Goal: Transaction & Acquisition: Purchase product/service

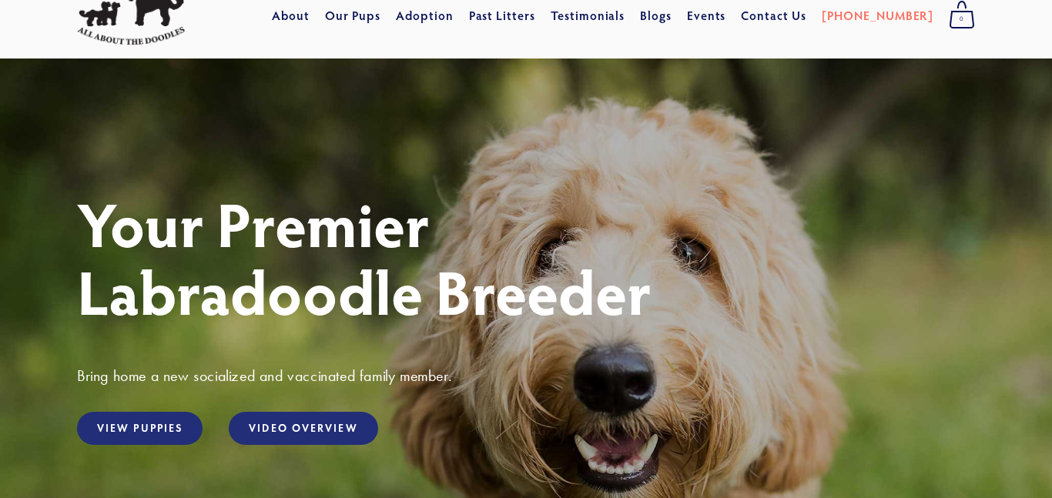
scroll to position [86, 0]
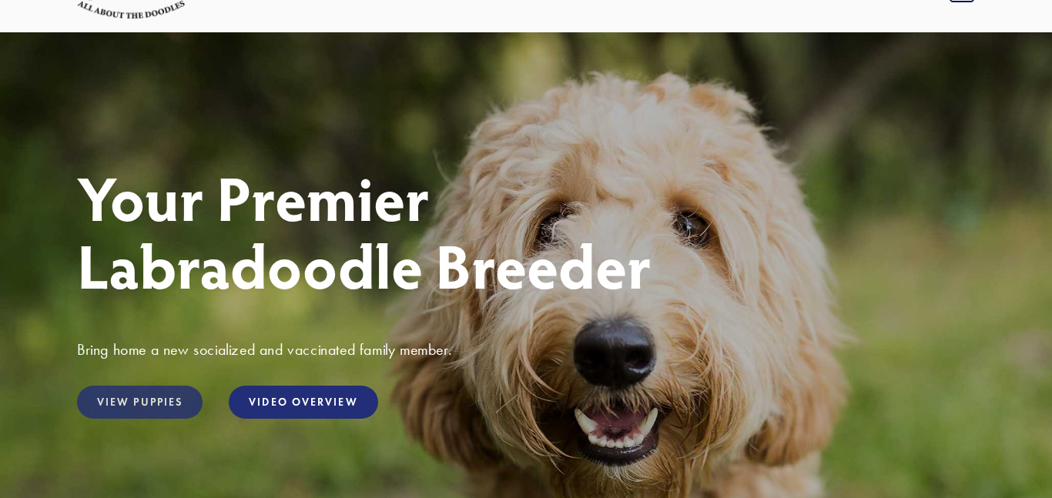
click at [127, 409] on link "View Puppies" at bounding box center [140, 402] width 126 height 33
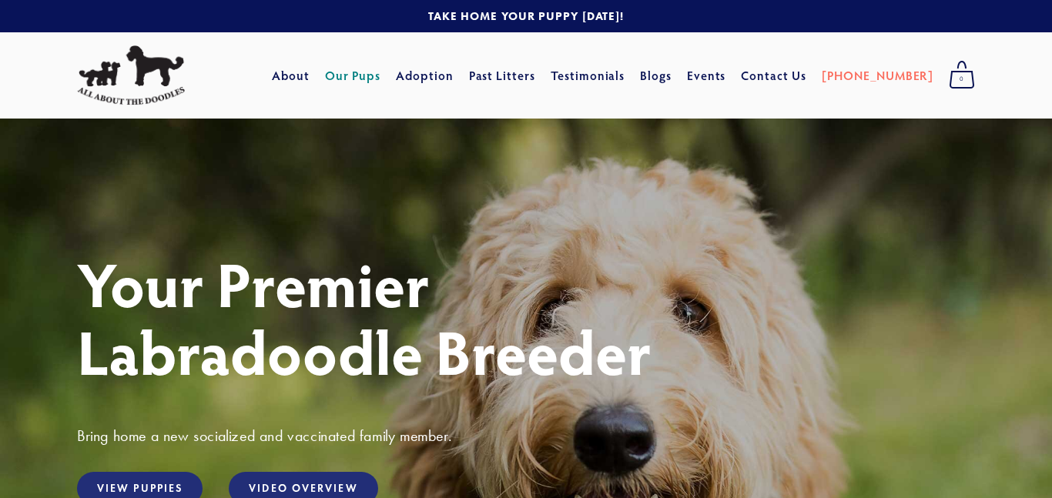
click at [381, 82] on link "Our Pups" at bounding box center [353, 76] width 56 height 28
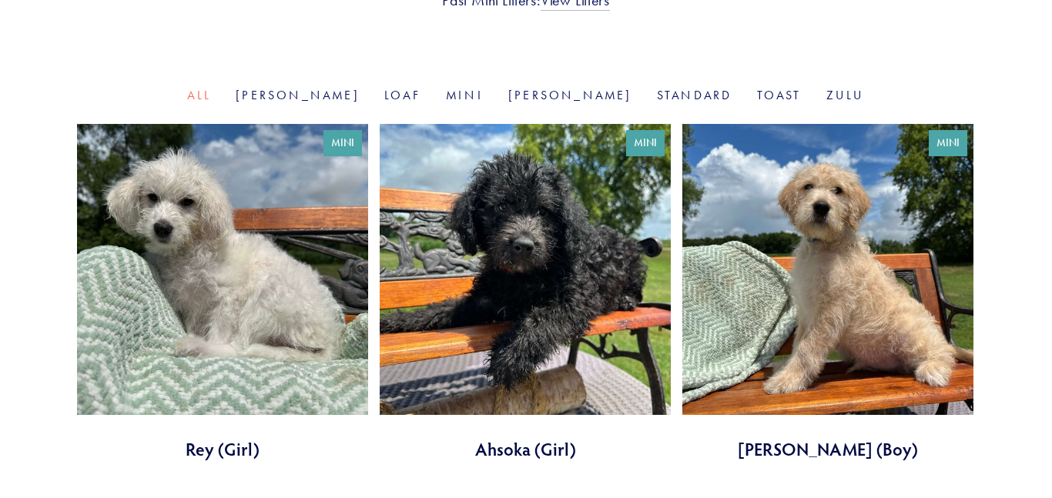
scroll to position [475, 0]
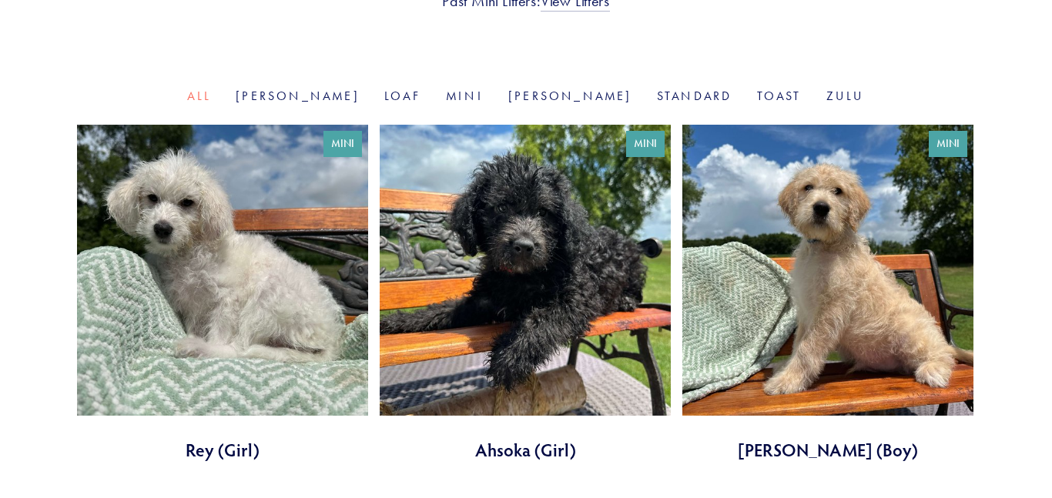
click at [812, 311] on link at bounding box center [828, 293] width 291 height 337
